Goal: Task Accomplishment & Management: Use online tool/utility

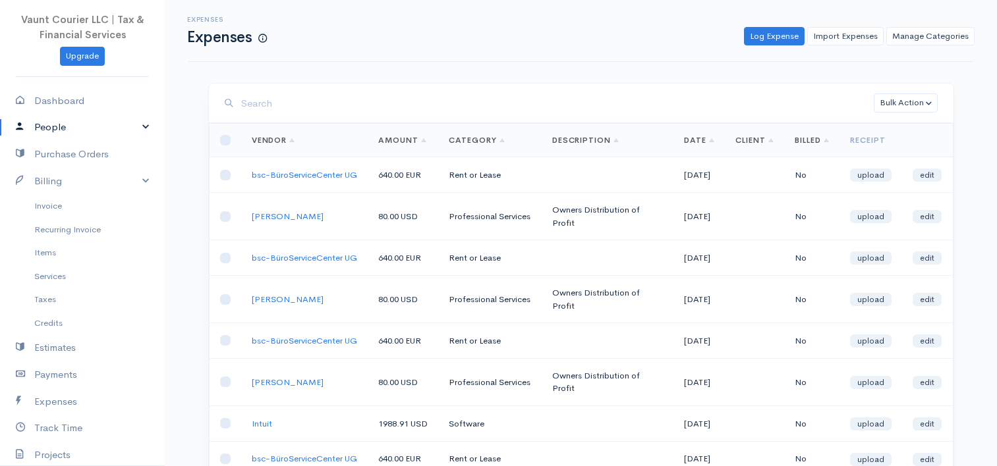
scroll to position [285, 0]
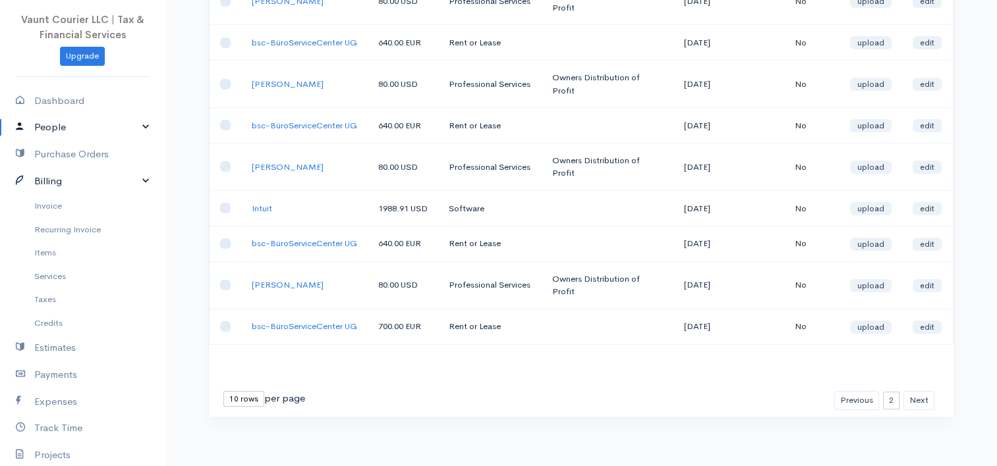
click at [138, 180] on link "Billing" at bounding box center [82, 181] width 165 height 27
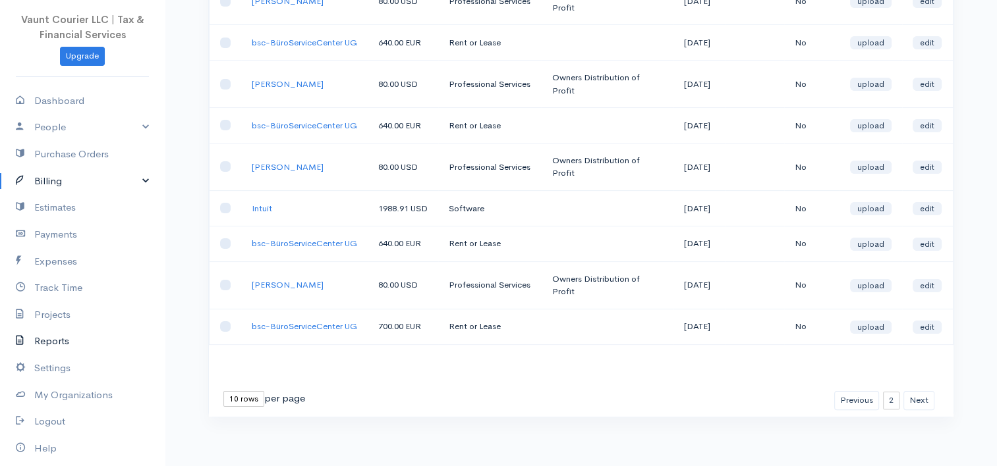
click at [54, 339] on link "Reports" at bounding box center [82, 341] width 165 height 27
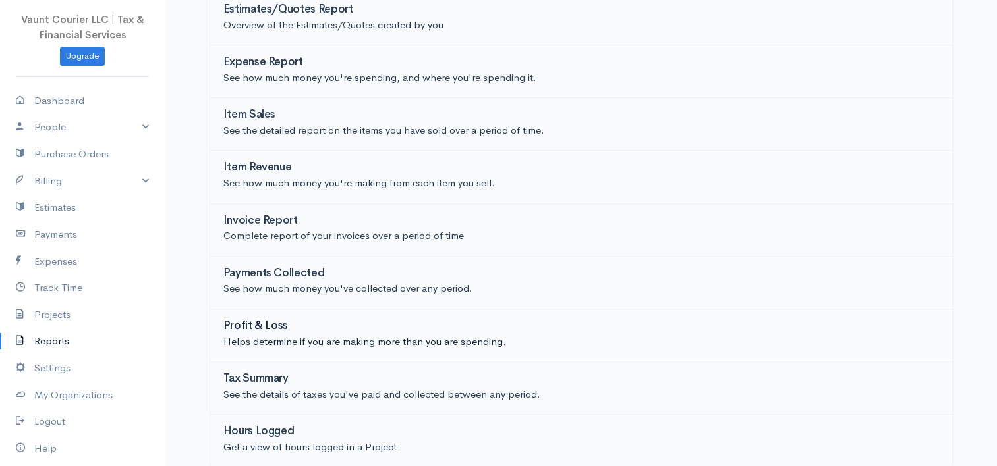
click at [258, 327] on h3 "Profit & Loss" at bounding box center [255, 326] width 65 height 13
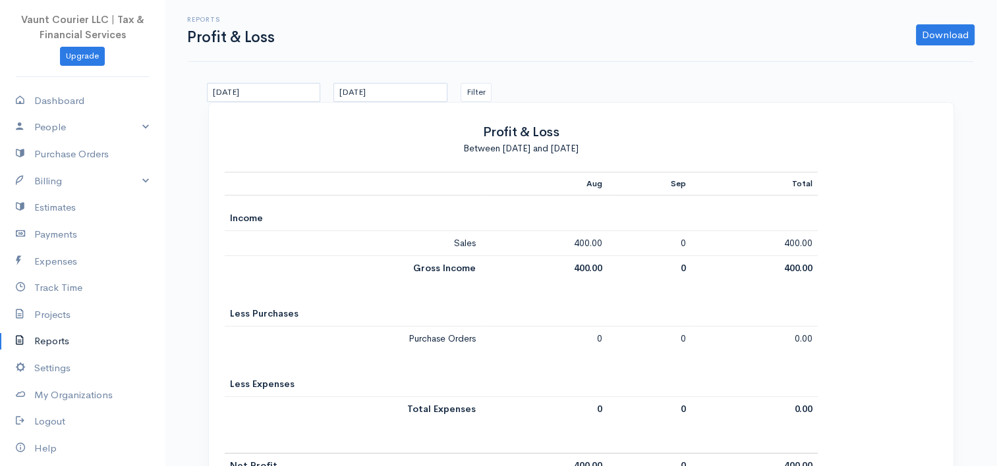
scroll to position [42, 0]
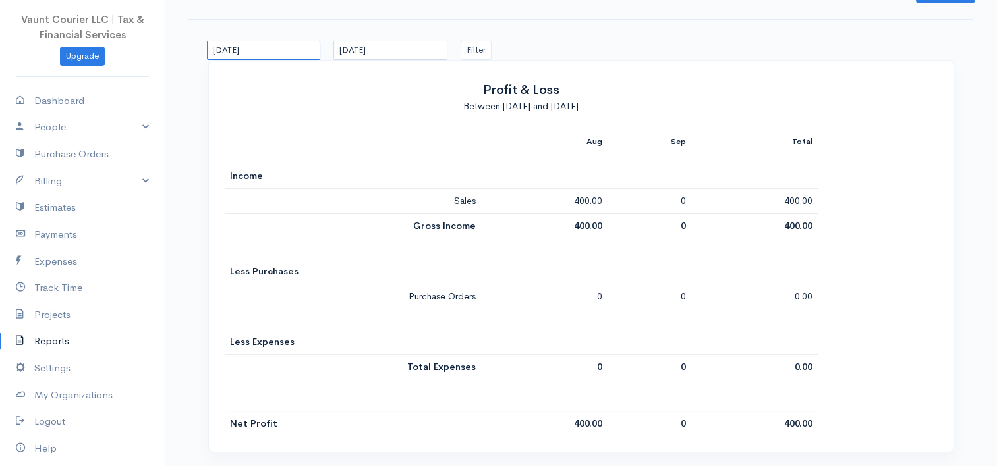
click at [298, 50] on input "[DATE]" at bounding box center [264, 50] width 114 height 19
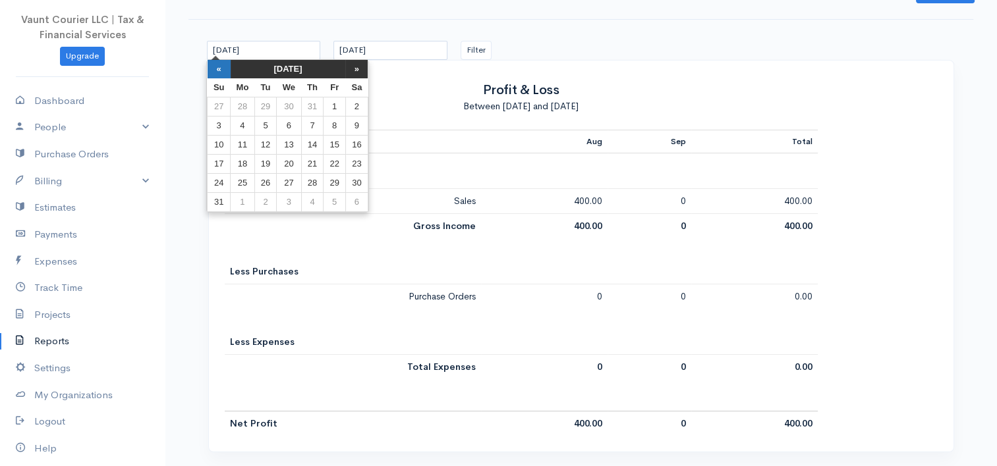
click at [211, 71] on th "«" at bounding box center [219, 69] width 23 height 18
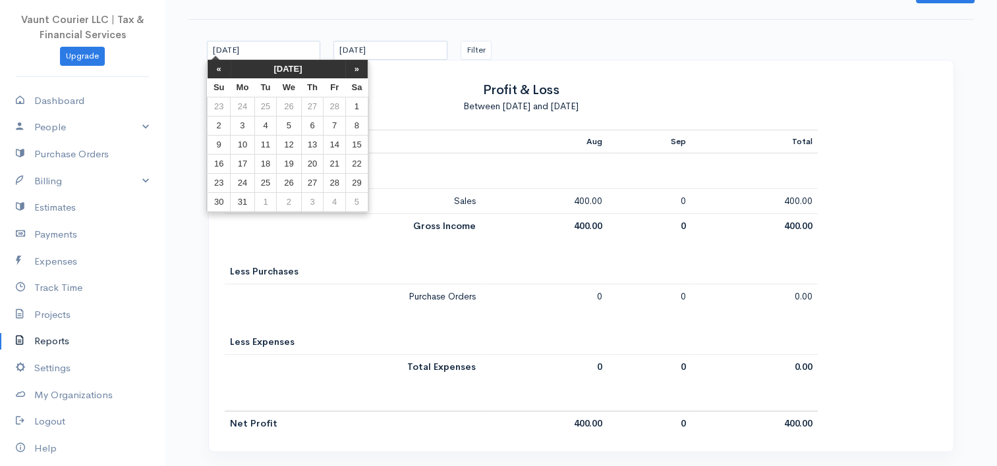
click at [211, 71] on th "«" at bounding box center [219, 69] width 23 height 18
click at [212, 71] on th "«" at bounding box center [219, 69] width 23 height 18
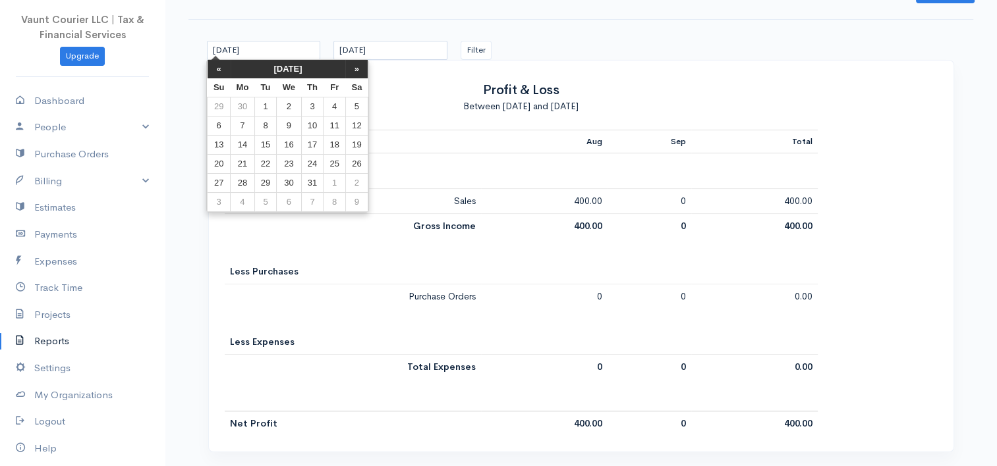
click at [212, 71] on th "«" at bounding box center [219, 69] width 23 height 18
click at [213, 71] on th "«" at bounding box center [219, 69] width 23 height 18
click at [213, 72] on th "«" at bounding box center [219, 69] width 23 height 18
click at [215, 74] on th "«" at bounding box center [219, 69] width 23 height 18
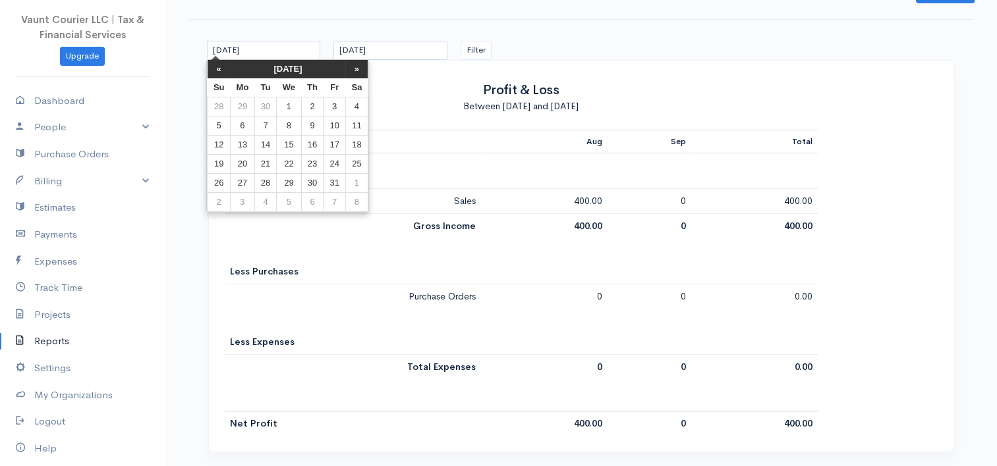
click at [215, 73] on th "«" at bounding box center [219, 69] width 23 height 18
click at [216, 73] on th "«" at bounding box center [219, 69] width 23 height 18
click at [237, 107] on td "1" at bounding box center [243, 106] width 24 height 19
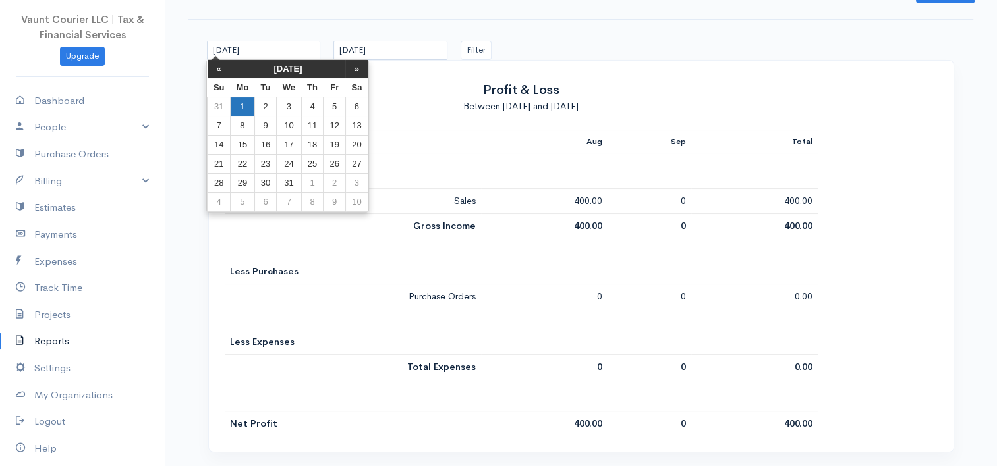
type input "[DATE]"
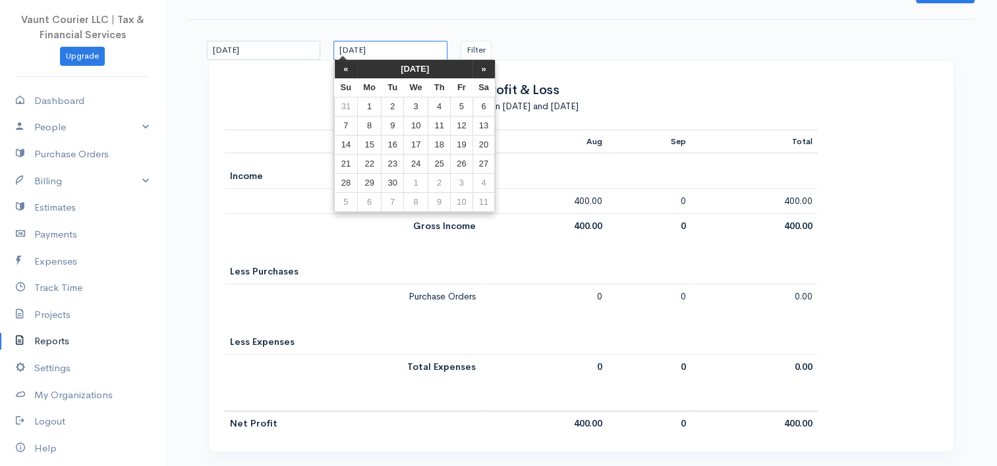
click at [423, 53] on input "[DATE]" at bounding box center [390, 50] width 114 height 19
click at [339, 65] on th "«" at bounding box center [346, 69] width 23 height 18
click at [340, 65] on th "«" at bounding box center [346, 69] width 23 height 18
click at [345, 68] on th "«" at bounding box center [346, 69] width 23 height 18
click at [347, 68] on th "«" at bounding box center [346, 69] width 23 height 18
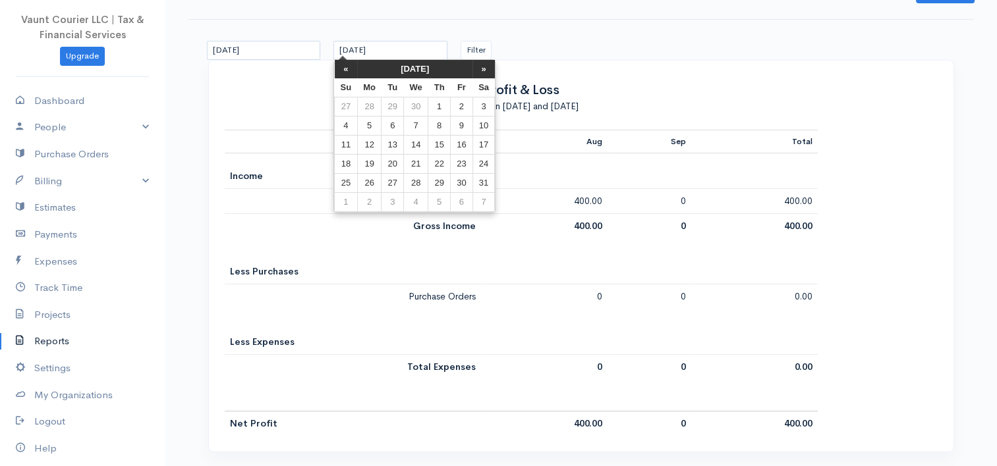
click at [347, 68] on th "«" at bounding box center [346, 69] width 23 height 18
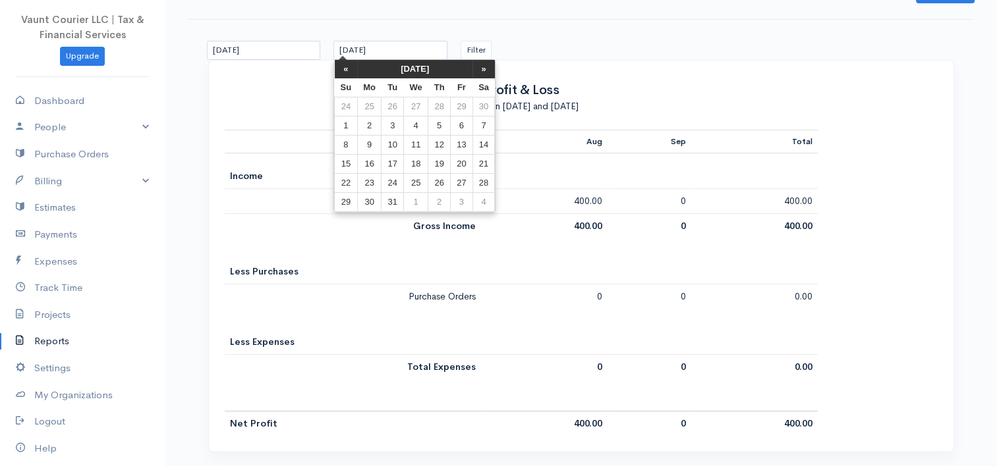
click at [347, 68] on th "«" at bounding box center [346, 69] width 23 height 18
drag, startPoint x: 485, startPoint y: 67, endPoint x: 471, endPoint y: 69, distance: 14.0
click at [483, 67] on th "»" at bounding box center [483, 69] width 22 height 18
click at [398, 200] on td "31" at bounding box center [392, 202] width 22 height 19
type input "[DATE]"
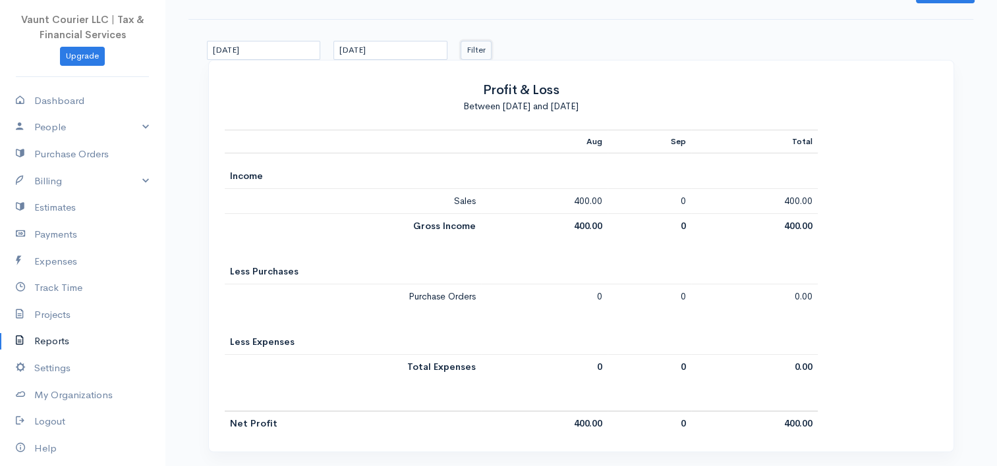
click at [479, 51] on button "Filter" at bounding box center [475, 50] width 31 height 19
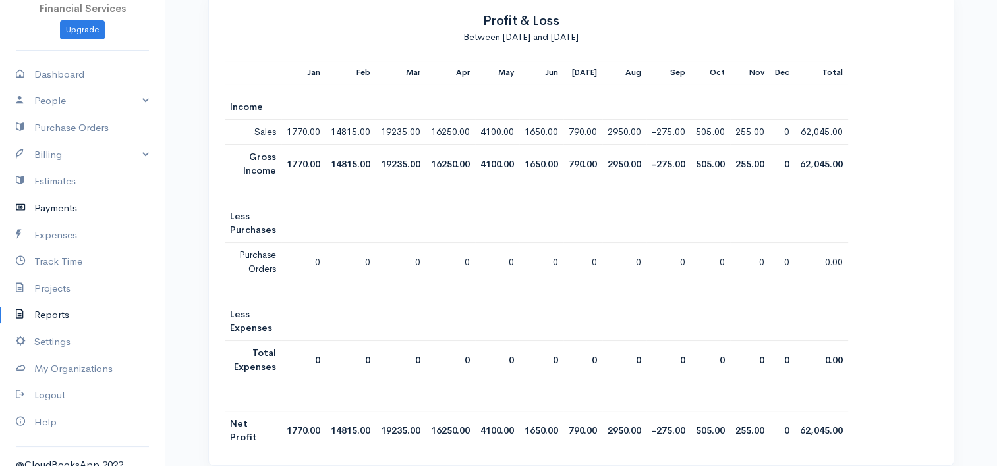
scroll to position [40, 0]
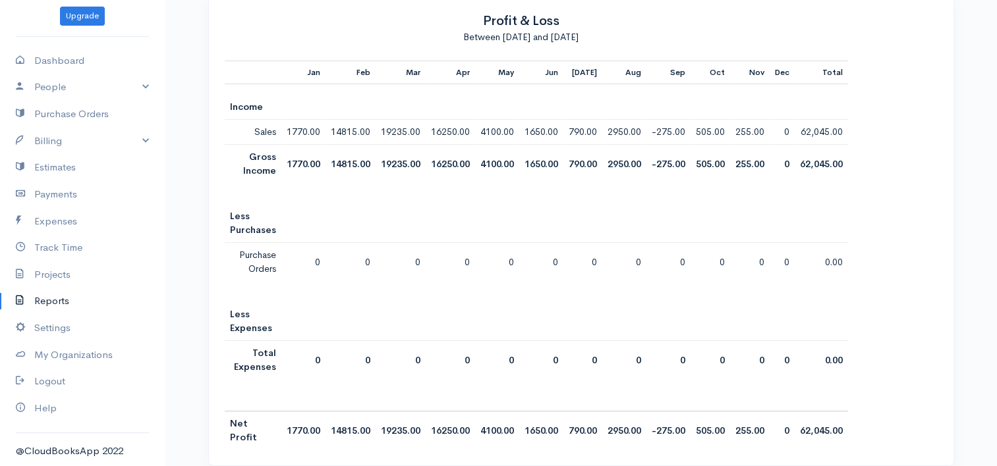
click at [55, 296] on link "Reports" at bounding box center [82, 301] width 165 height 27
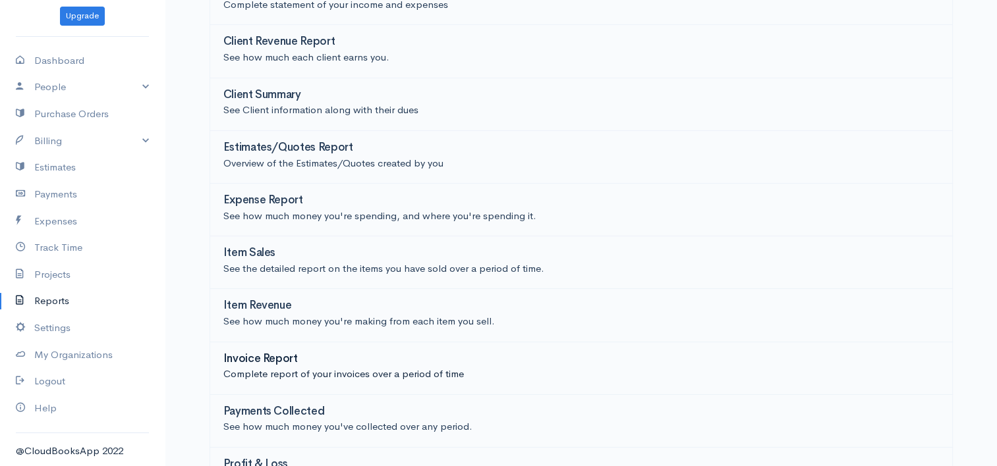
click at [274, 357] on h3 "Invoice Report" at bounding box center [260, 359] width 74 height 13
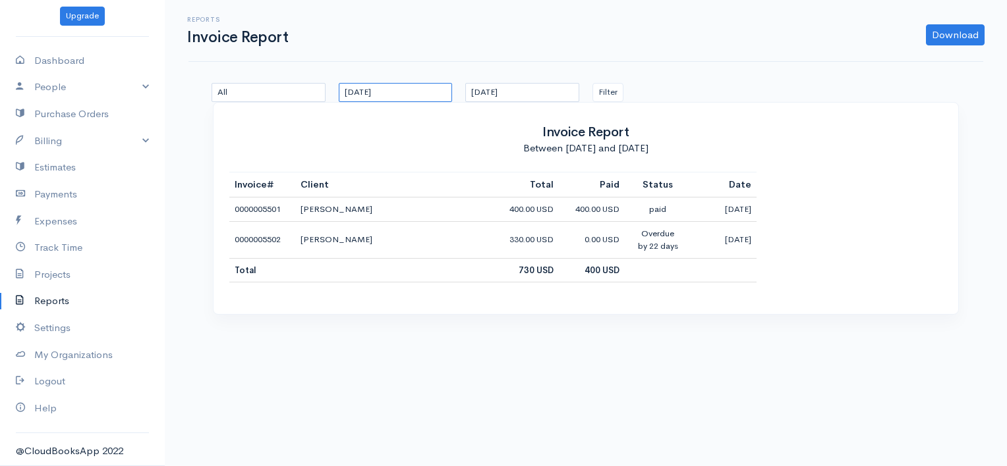
click at [408, 92] on input "[DATE]" at bounding box center [396, 92] width 114 height 19
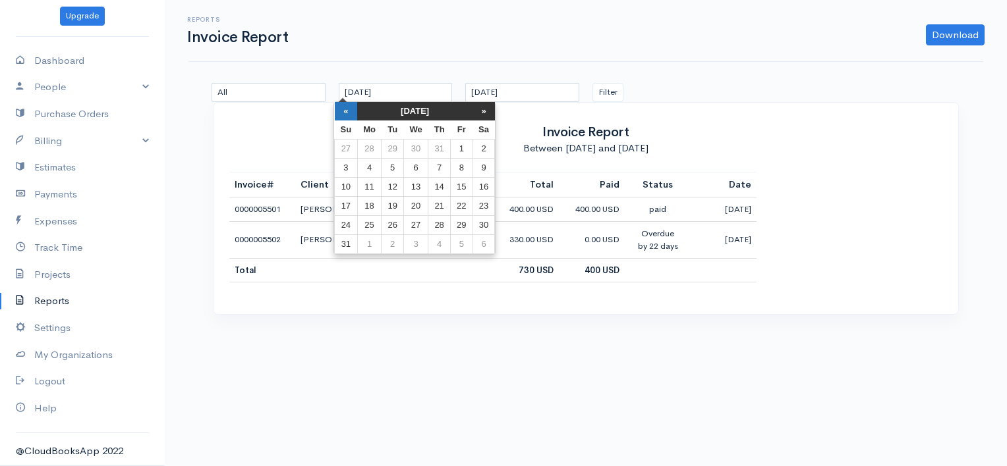
click at [345, 115] on th "«" at bounding box center [346, 111] width 23 height 18
click at [345, 114] on th "«" at bounding box center [350, 111] width 23 height 18
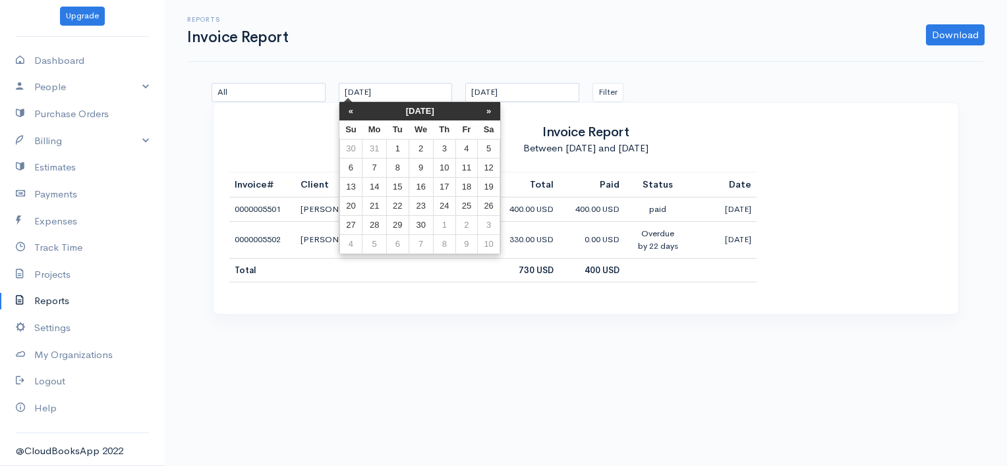
click at [345, 114] on th "«" at bounding box center [350, 111] width 23 height 18
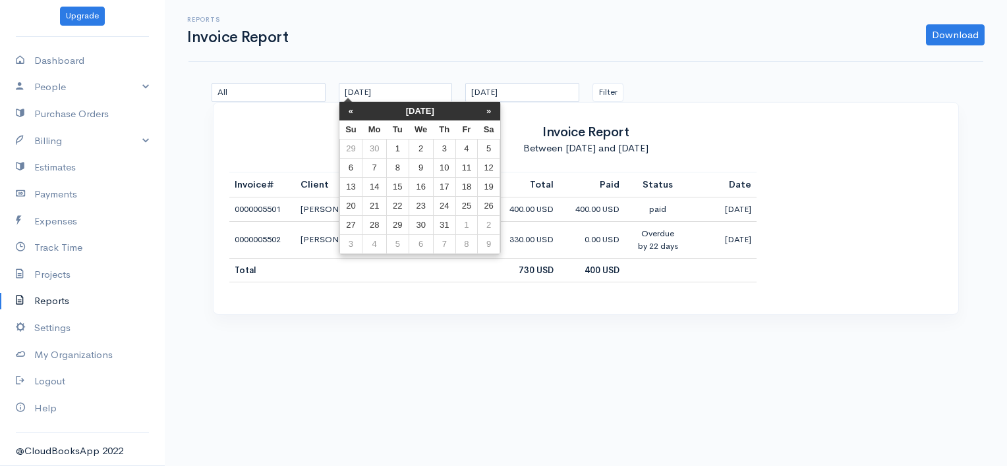
click at [345, 114] on th "«" at bounding box center [350, 111] width 23 height 18
click at [345, 115] on th "«" at bounding box center [350, 111] width 23 height 18
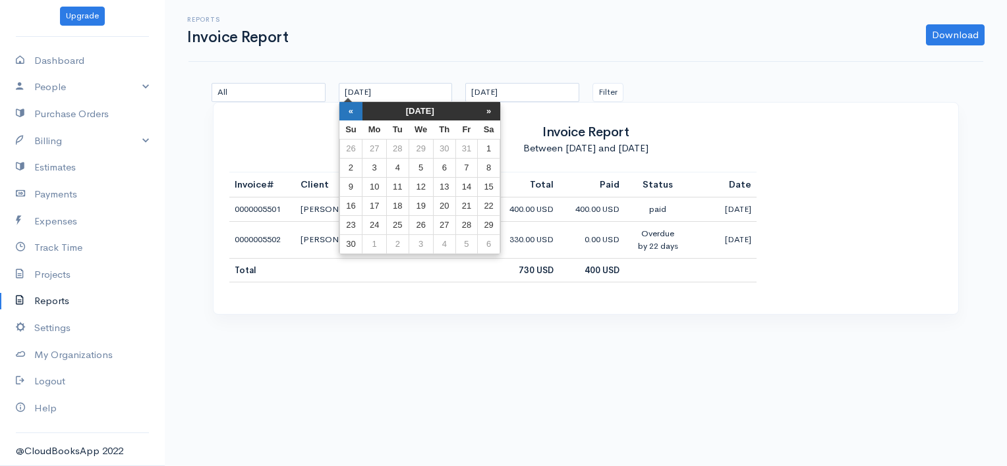
click at [347, 113] on th "«" at bounding box center [350, 111] width 23 height 18
click at [352, 117] on th "«" at bounding box center [350, 111] width 23 height 18
click at [351, 116] on th "«" at bounding box center [350, 111] width 23 height 18
click at [351, 117] on th "«" at bounding box center [350, 111] width 23 height 18
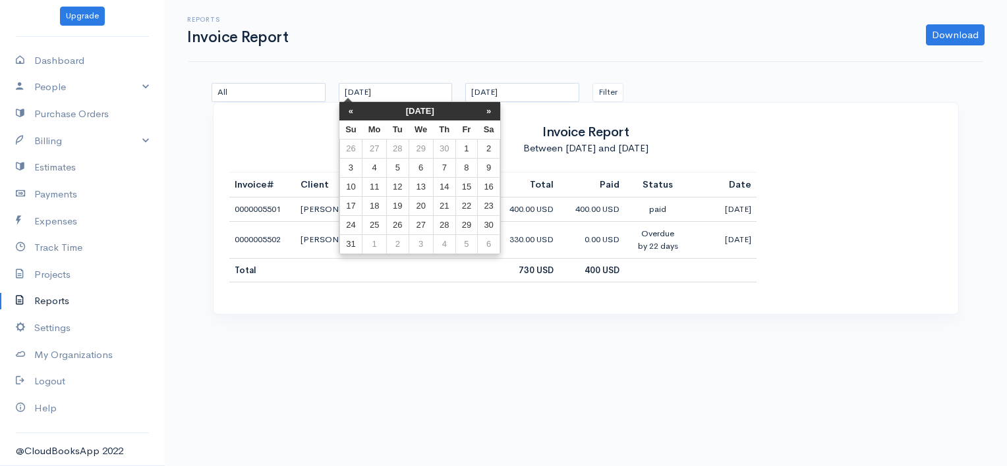
drag, startPoint x: 487, startPoint y: 112, endPoint x: 471, endPoint y: 116, distance: 16.9
click at [487, 112] on th "»" at bounding box center [489, 111] width 22 height 18
click at [378, 148] on td "1" at bounding box center [374, 149] width 24 height 19
type input "[DATE]"
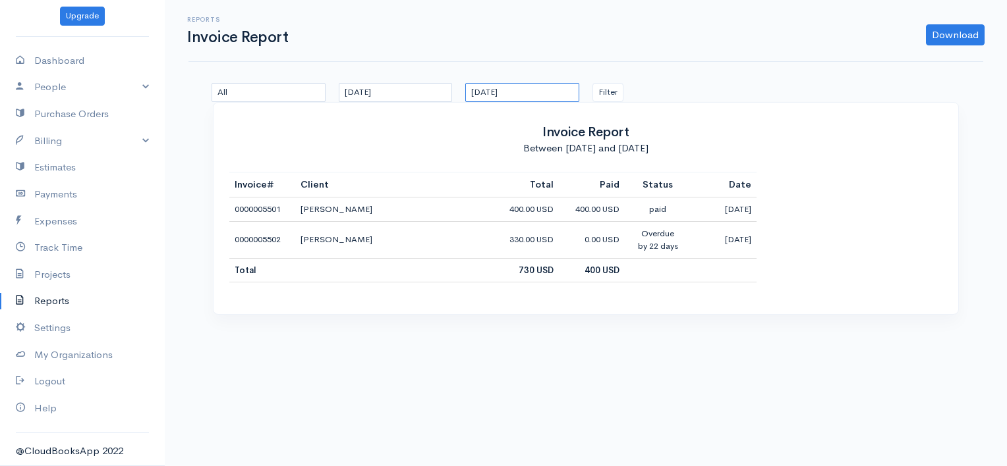
click at [520, 95] on input "[DATE]" at bounding box center [522, 92] width 114 height 19
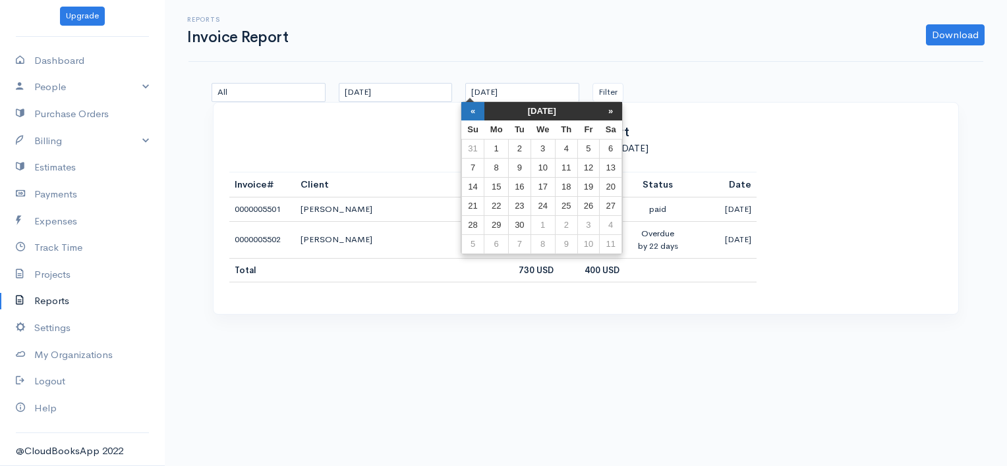
click at [469, 115] on th "«" at bounding box center [472, 111] width 23 height 18
click at [469, 114] on th "«" at bounding box center [477, 111] width 23 height 18
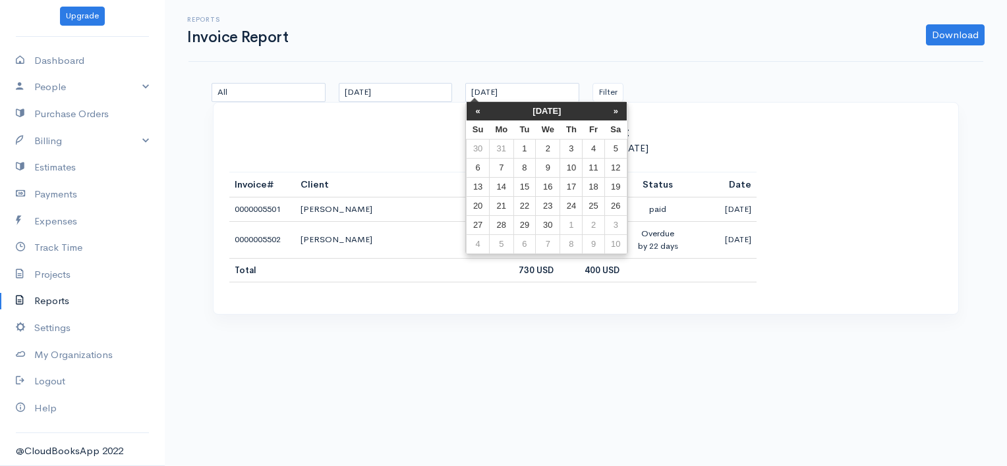
click at [469, 114] on th "«" at bounding box center [477, 111] width 23 height 18
click at [469, 113] on th "«" at bounding box center [477, 111] width 23 height 18
click at [527, 238] on td "31" at bounding box center [524, 244] width 22 height 19
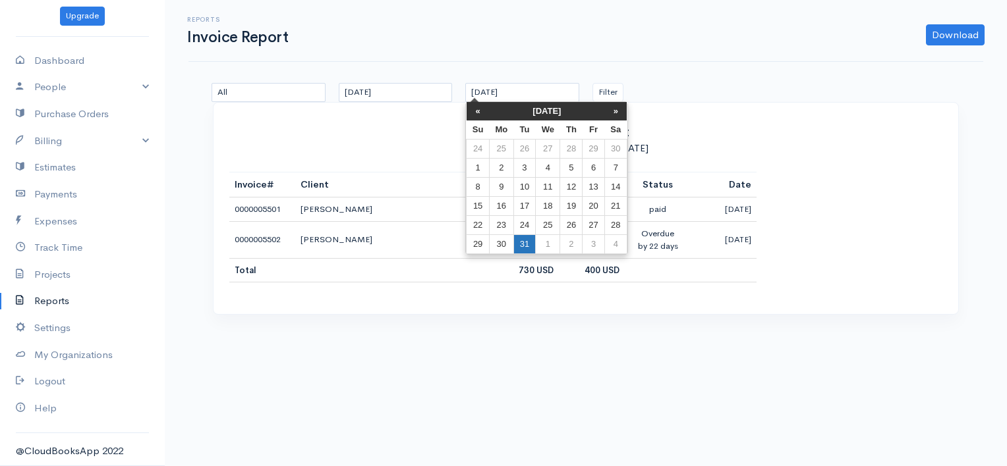
type input "[DATE]"
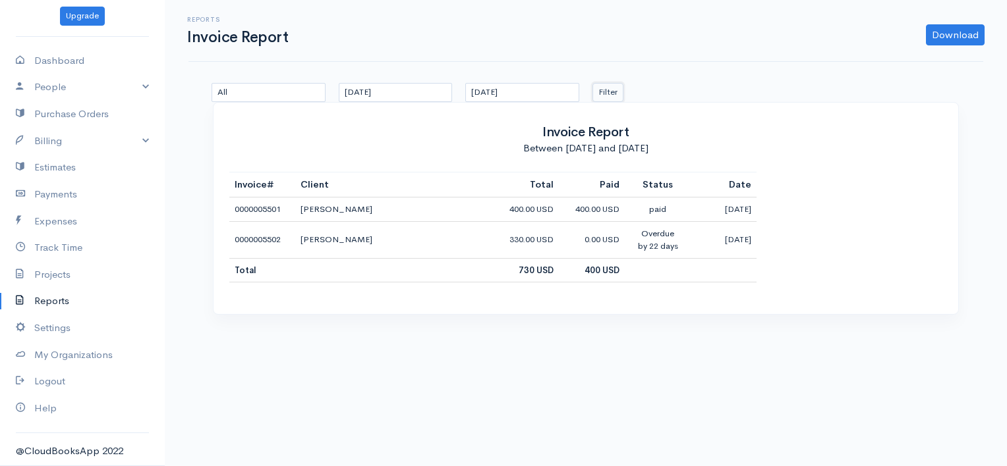
click at [606, 90] on button "Filter" at bounding box center [607, 92] width 31 height 19
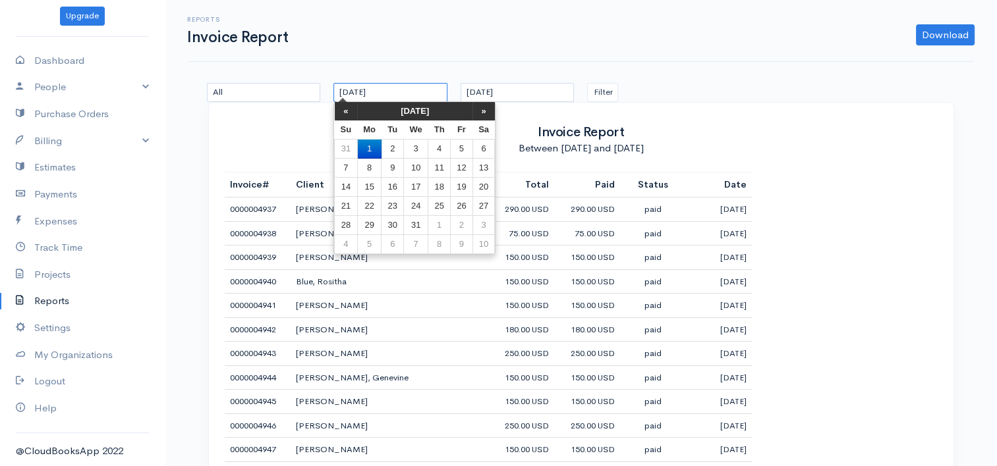
click at [389, 92] on input "[DATE]" at bounding box center [390, 92] width 114 height 19
click at [486, 107] on th "»" at bounding box center [483, 111] width 22 height 18
click at [485, 107] on th "»" at bounding box center [483, 111] width 22 height 18
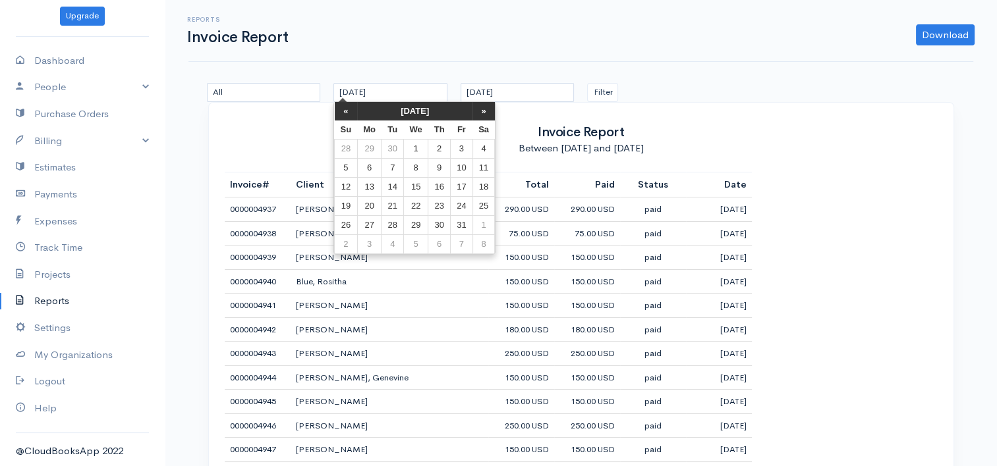
click at [485, 107] on th "»" at bounding box center [483, 111] width 22 height 18
click at [485, 108] on th "»" at bounding box center [483, 111] width 22 height 18
click at [371, 150] on td "1" at bounding box center [369, 149] width 24 height 19
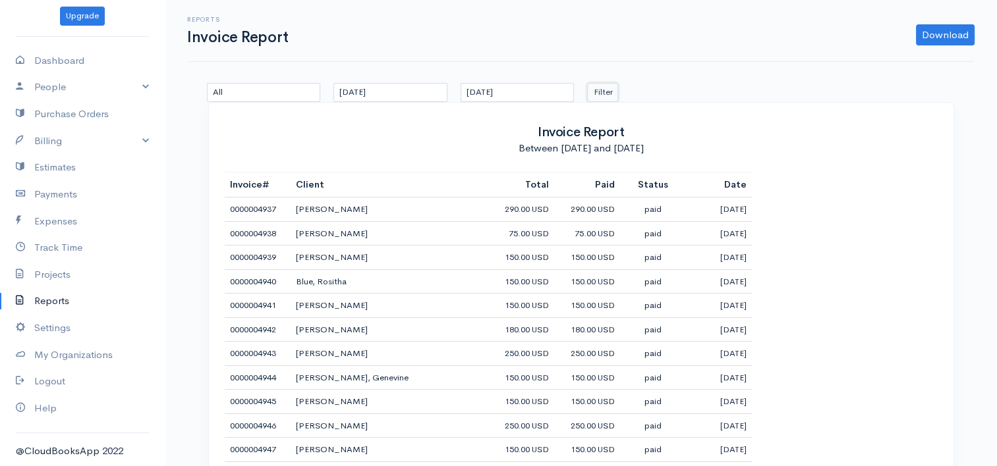
click at [599, 96] on button "Filter" at bounding box center [602, 92] width 31 height 19
click at [416, 91] on input "[DATE]" at bounding box center [390, 92] width 114 height 19
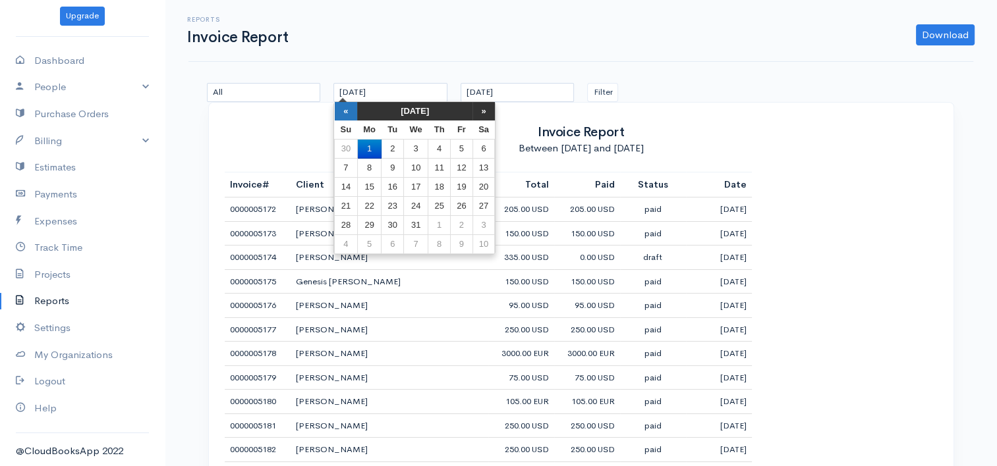
click at [348, 112] on th "«" at bounding box center [346, 111] width 23 height 18
click at [347, 116] on th "«" at bounding box center [346, 111] width 23 height 18
click at [413, 150] on td "1" at bounding box center [415, 149] width 24 height 19
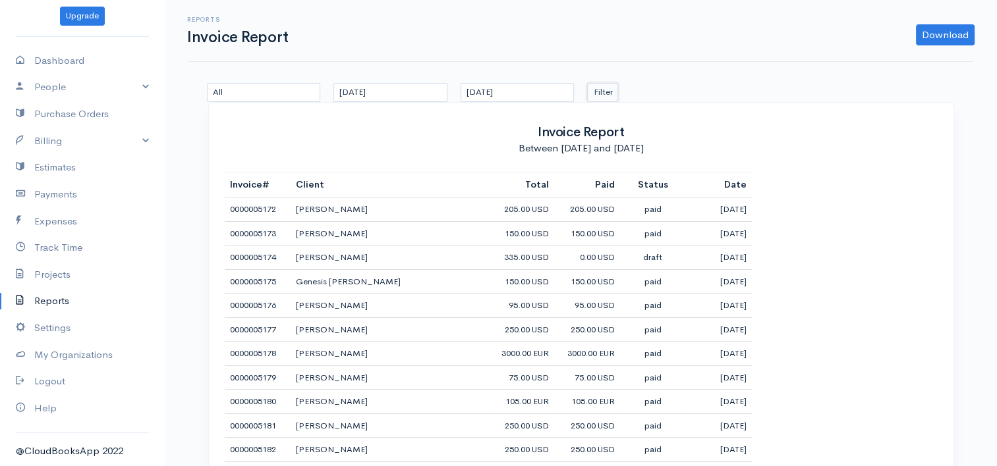
click at [597, 94] on button "Filter" at bounding box center [602, 92] width 31 height 19
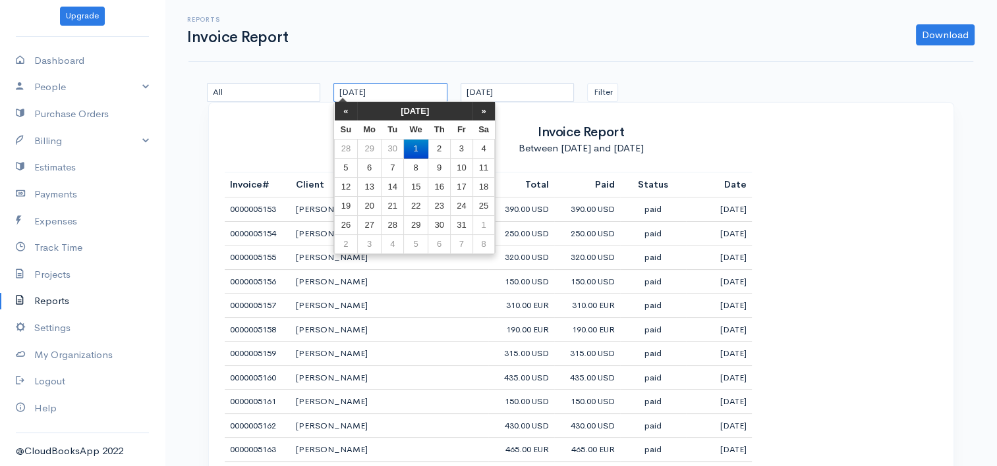
click at [389, 93] on input "[DATE]" at bounding box center [390, 92] width 114 height 19
click at [345, 116] on th "«" at bounding box center [346, 111] width 23 height 18
click at [366, 148] on td "1" at bounding box center [369, 149] width 24 height 19
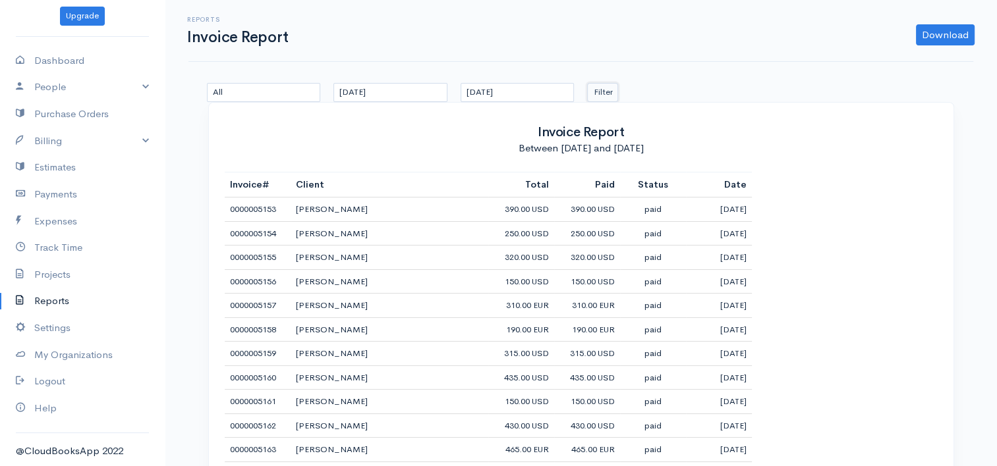
click at [600, 94] on button "Filter" at bounding box center [602, 92] width 31 height 19
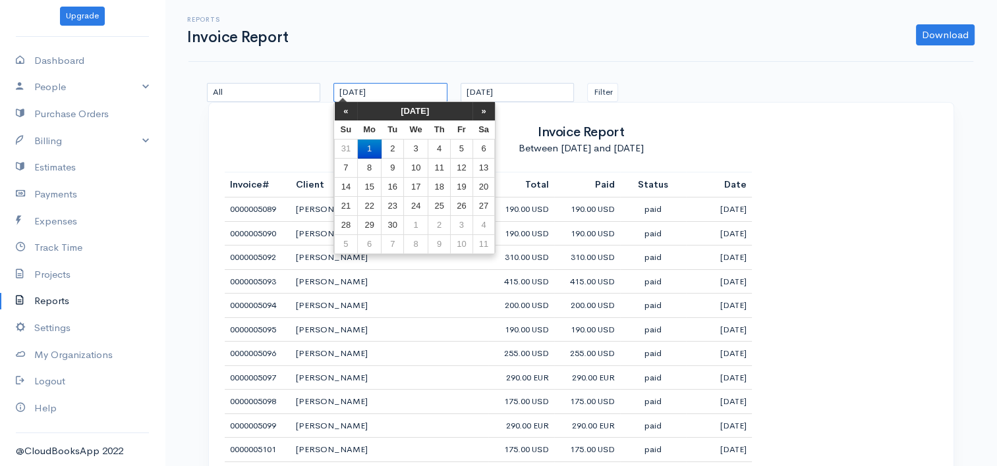
click at [388, 97] on input "[DATE]" at bounding box center [390, 92] width 114 height 19
click at [477, 109] on th "»" at bounding box center [483, 111] width 22 height 18
click at [417, 148] on td "1" at bounding box center [415, 149] width 24 height 19
type input "[DATE]"
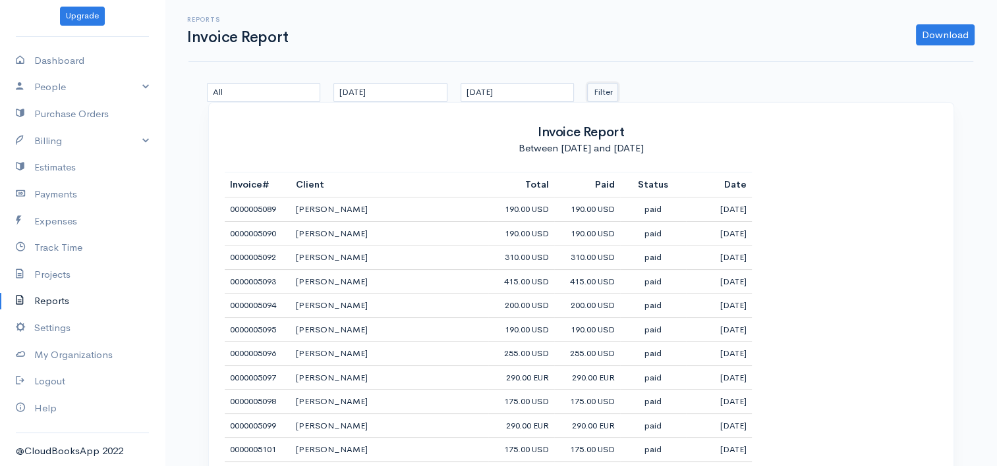
click at [615, 93] on button "Filter" at bounding box center [602, 92] width 31 height 19
click at [954, 34] on link "Download" at bounding box center [945, 34] width 59 height 21
click at [900, 61] on link "PDF" at bounding box center [919, 62] width 104 height 23
